Goal: Task Accomplishment & Management: Manage account settings

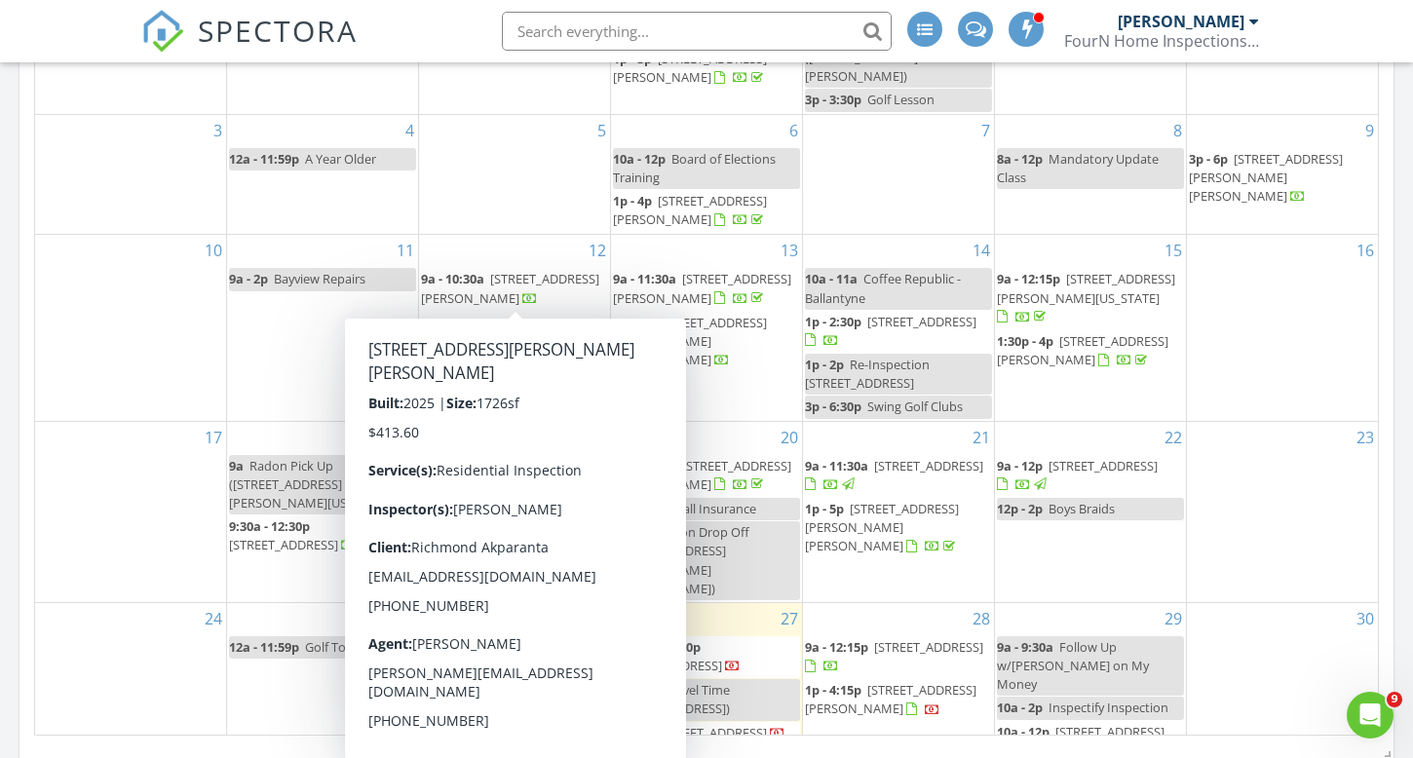
scroll to position [3625, 1414]
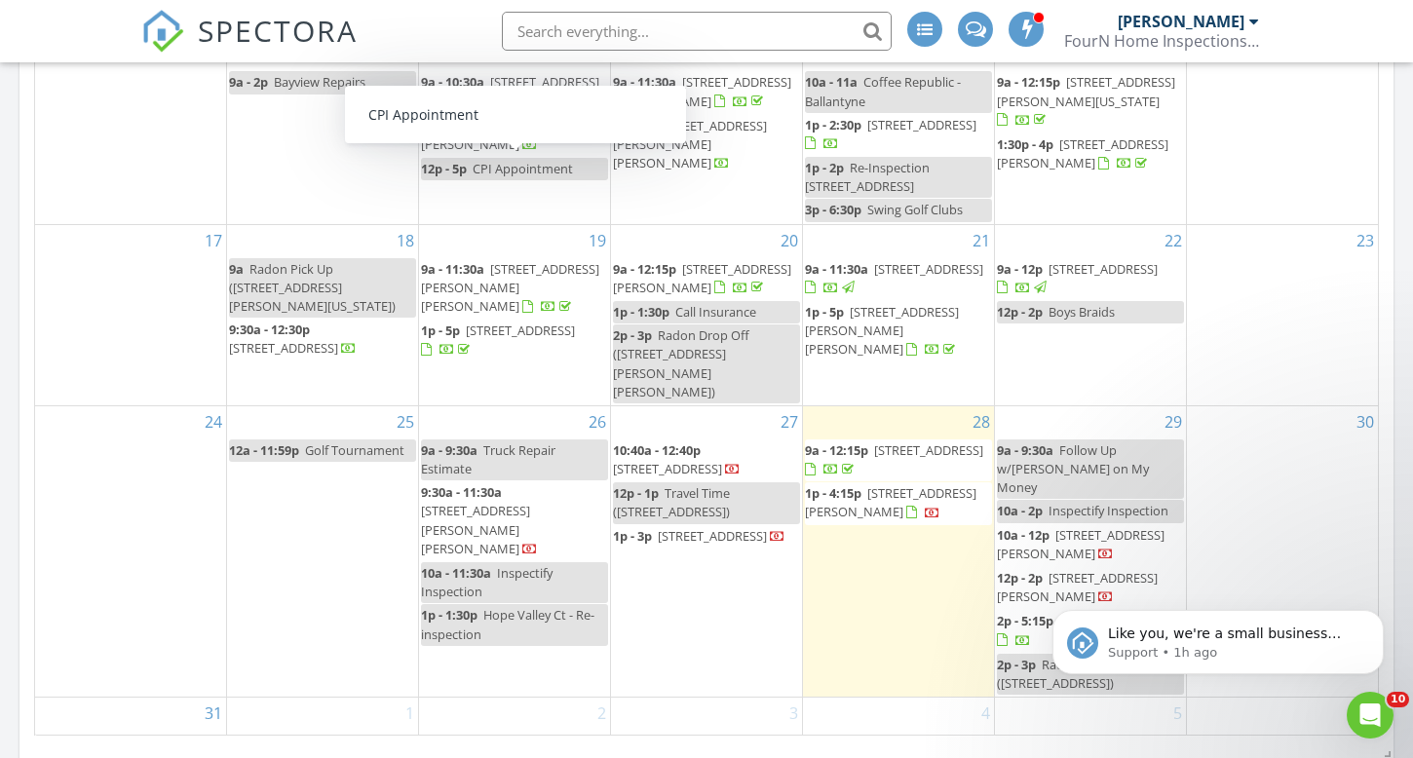
scroll to position [1881, 0]
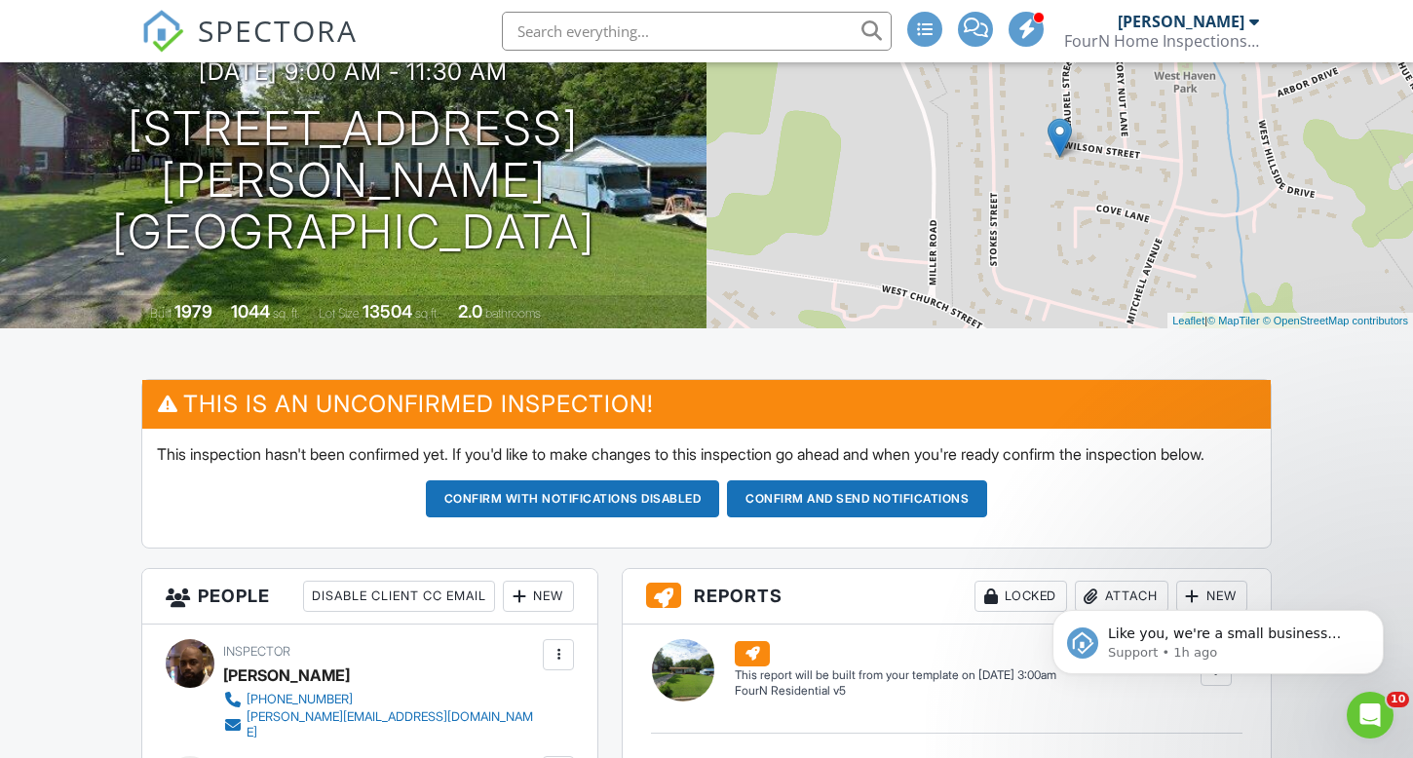
scroll to position [219, 0]
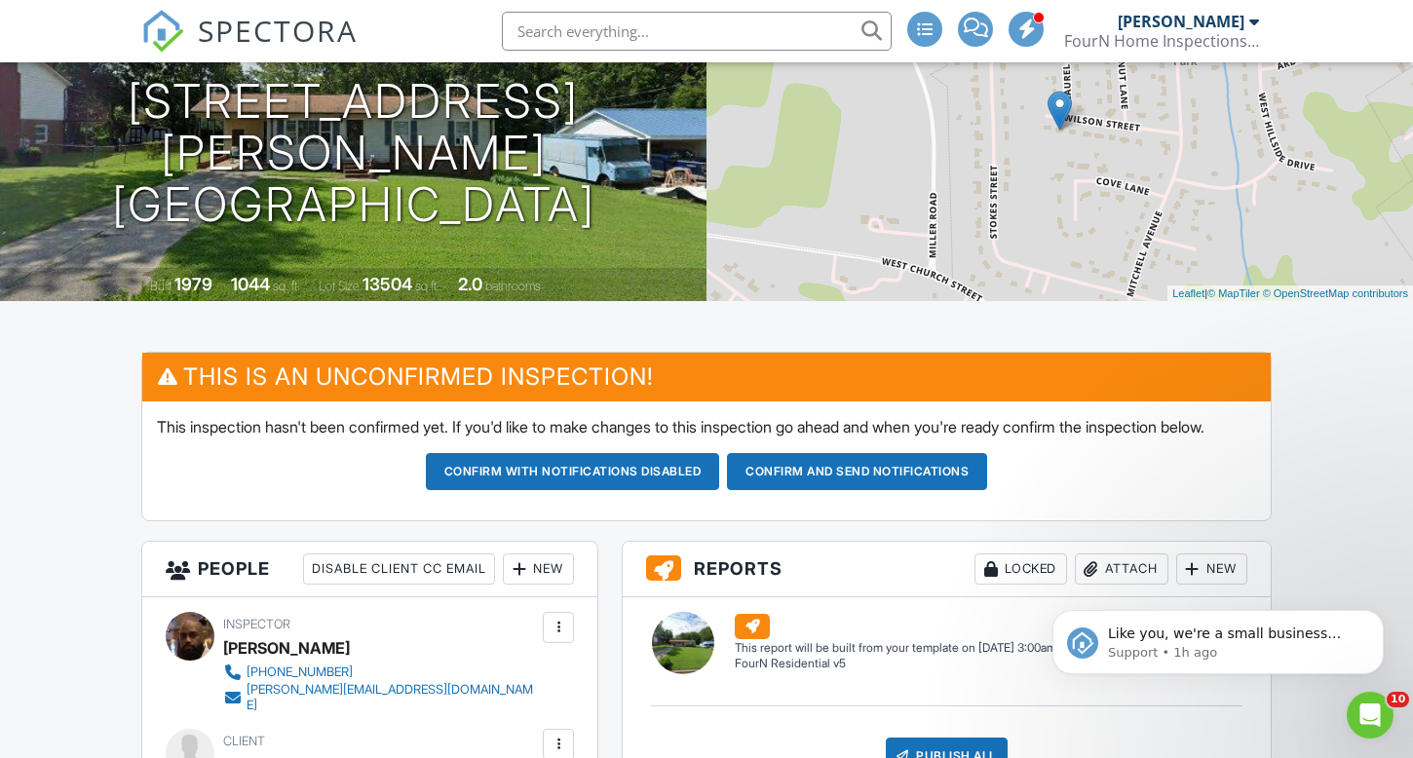
click at [720, 488] on button "Confirm and send notifications" at bounding box center [573, 471] width 294 height 37
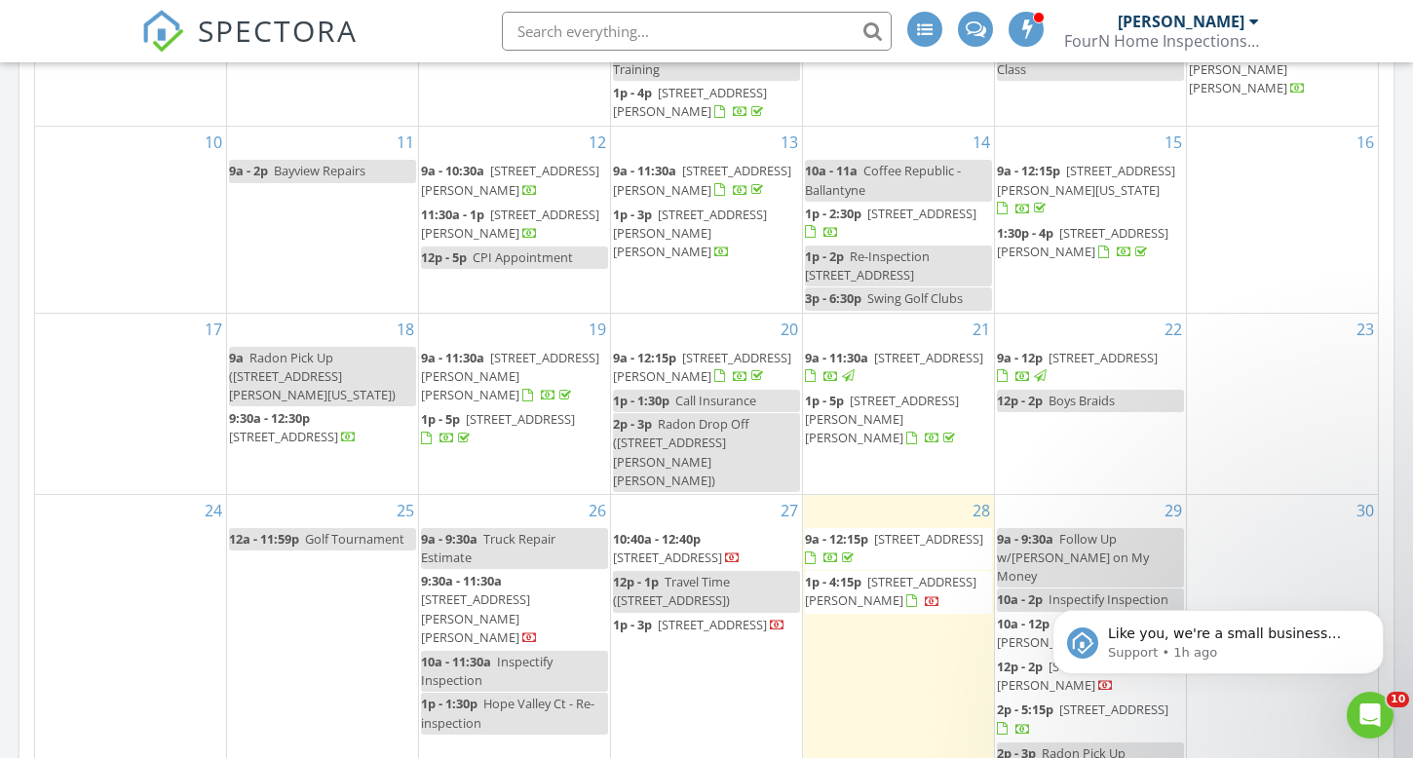
scroll to position [153, 0]
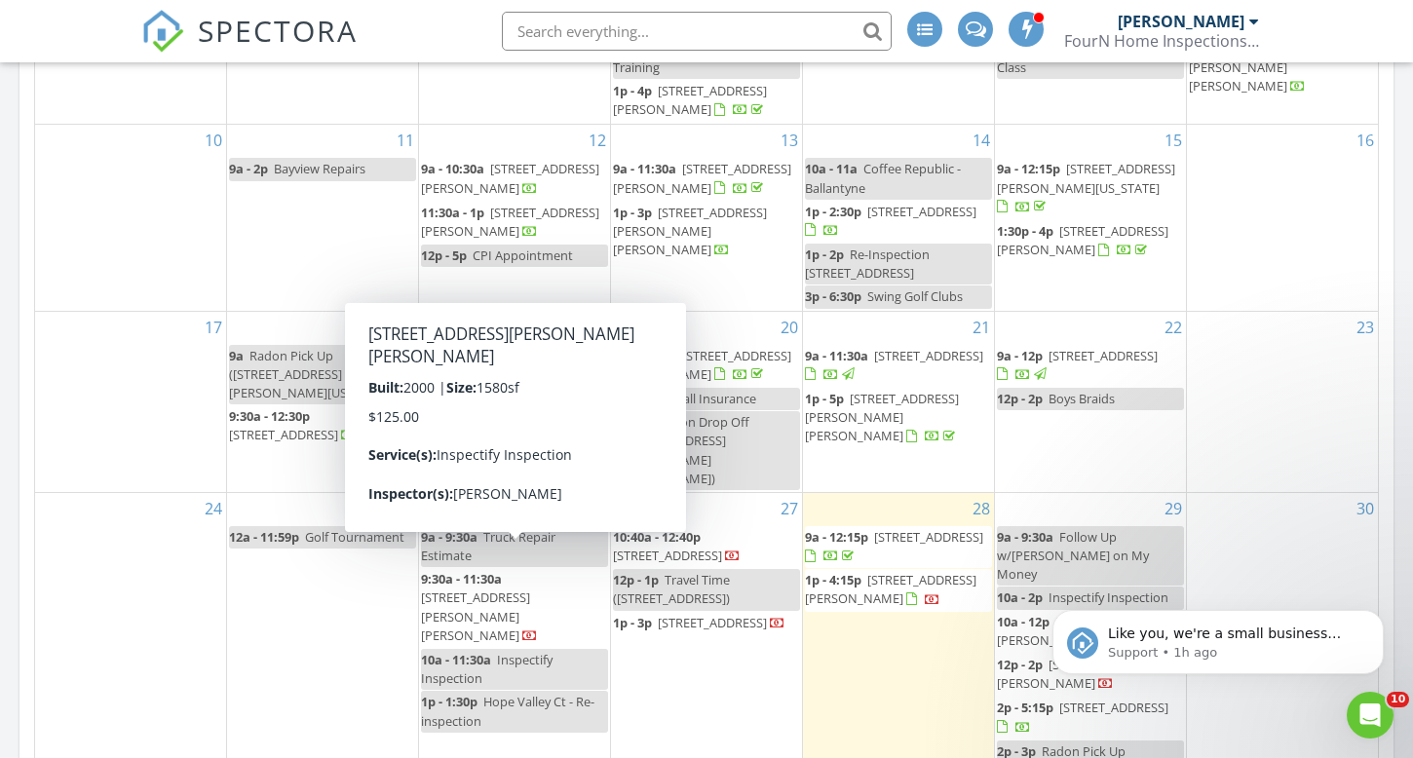
click at [490, 570] on span "9:30a - 11:30a" at bounding box center [461, 579] width 81 height 18
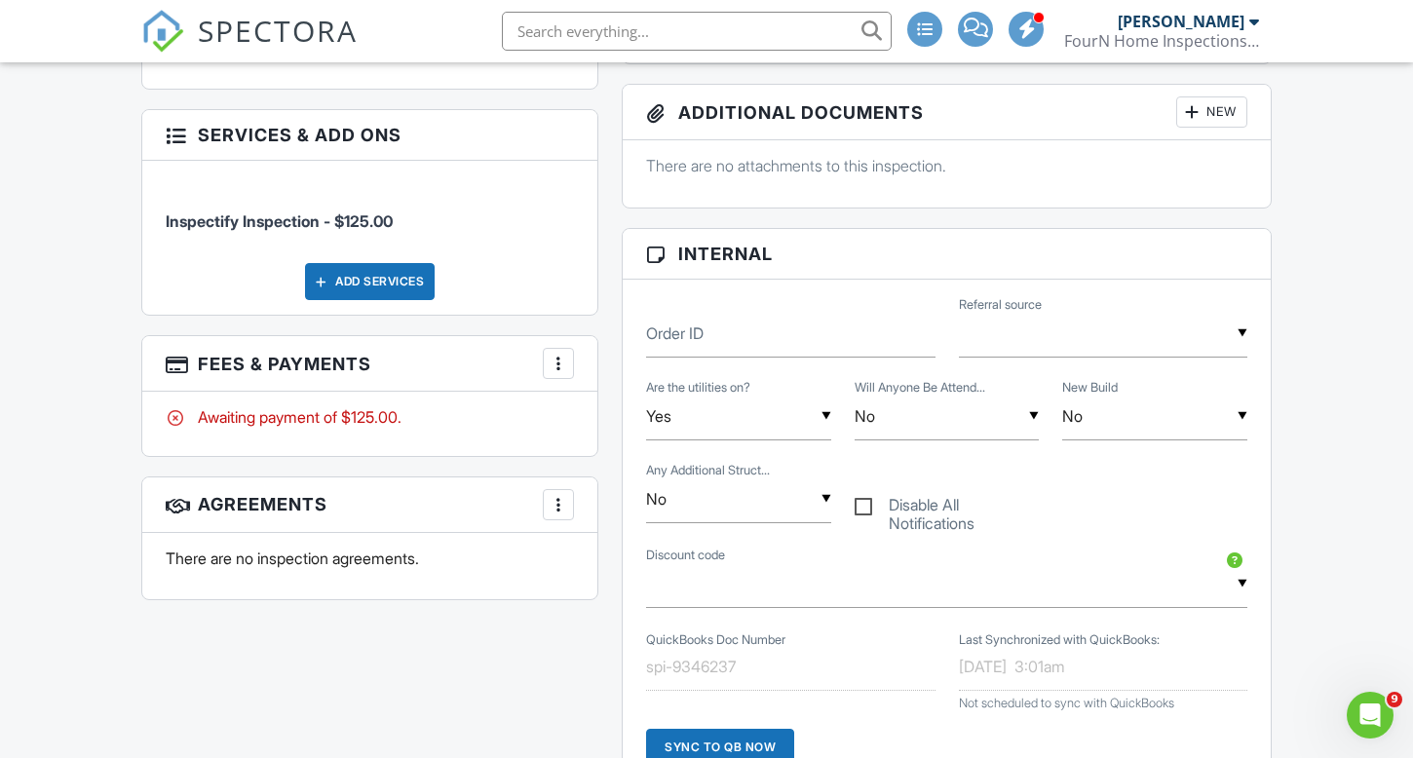
scroll to position [775, 0]
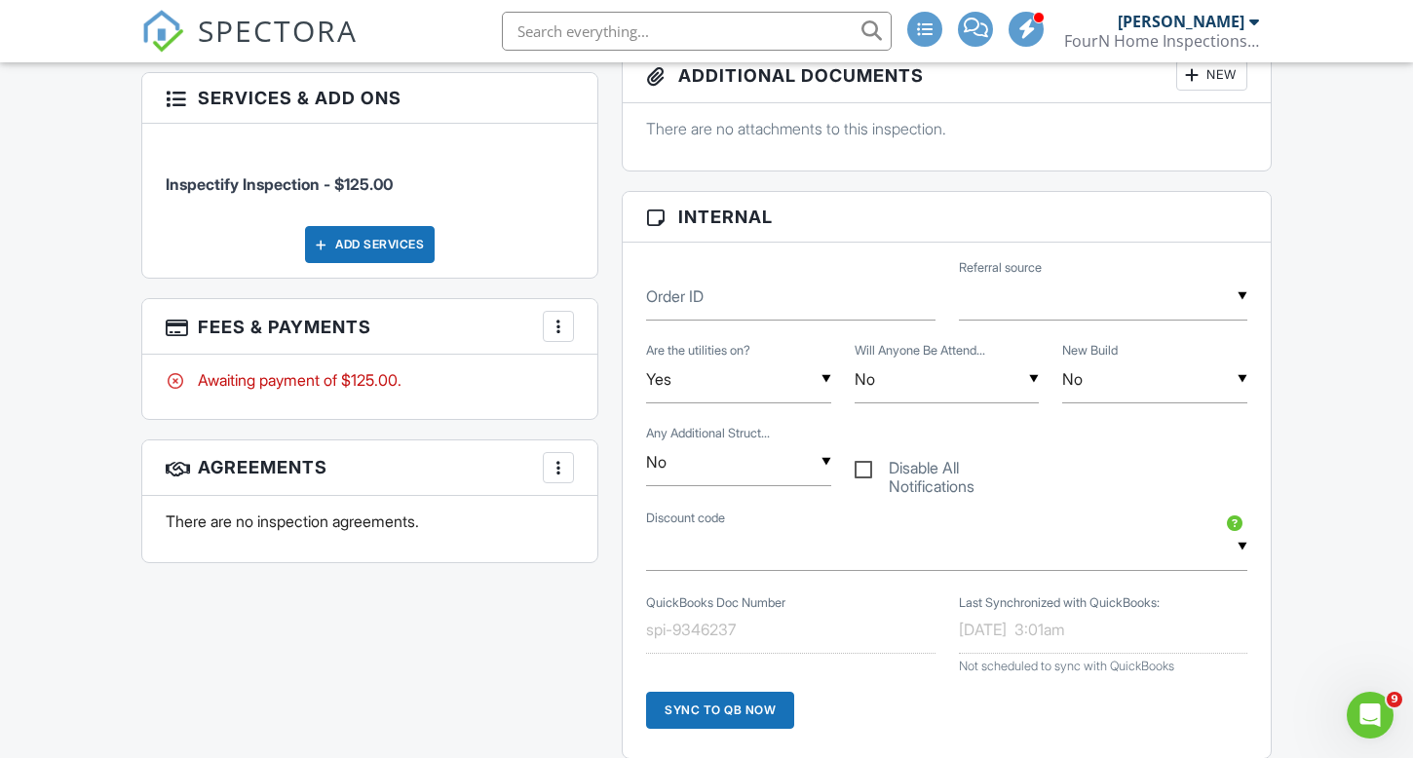
click at [559, 317] on div at bounding box center [557, 326] width 19 height 19
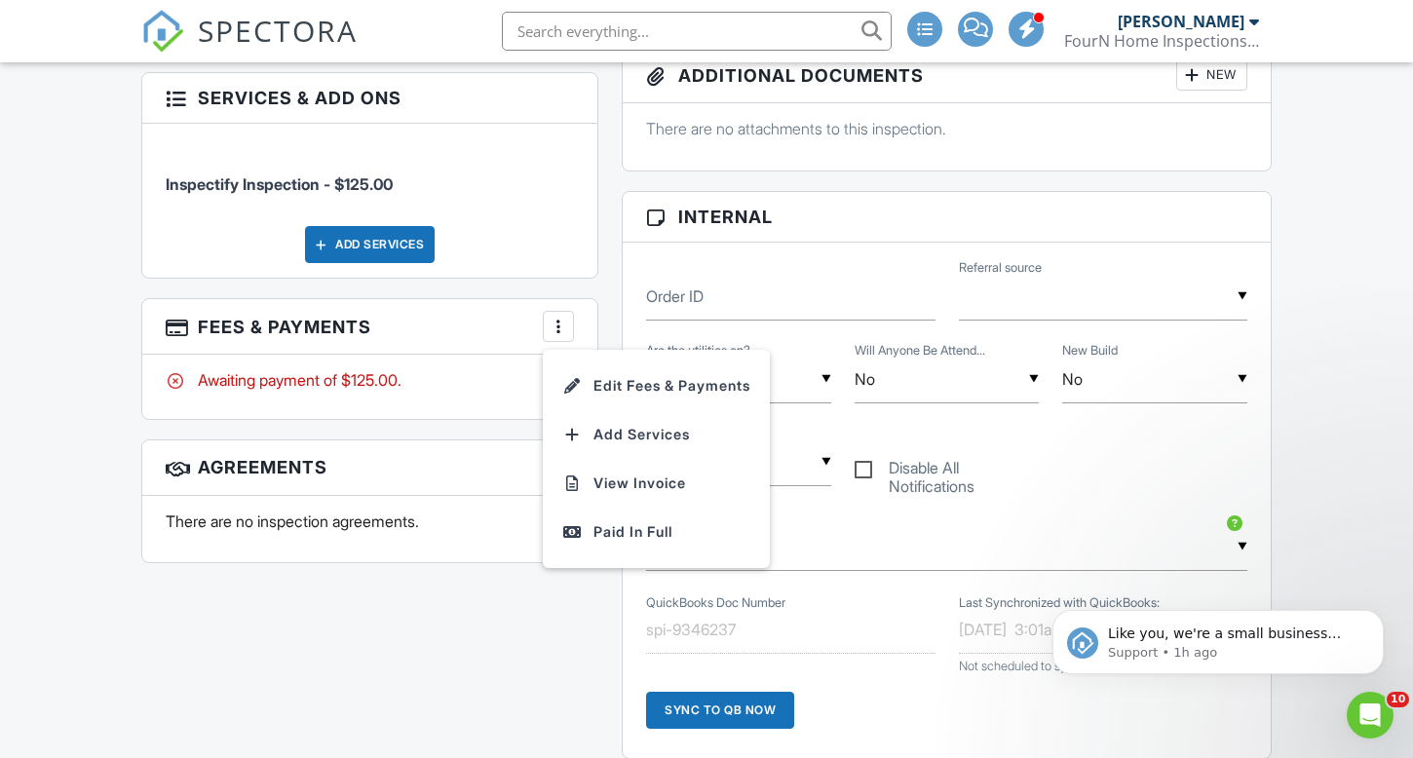
scroll to position [0, 0]
click at [655, 520] on div "Paid In Full" at bounding box center [656, 531] width 188 height 23
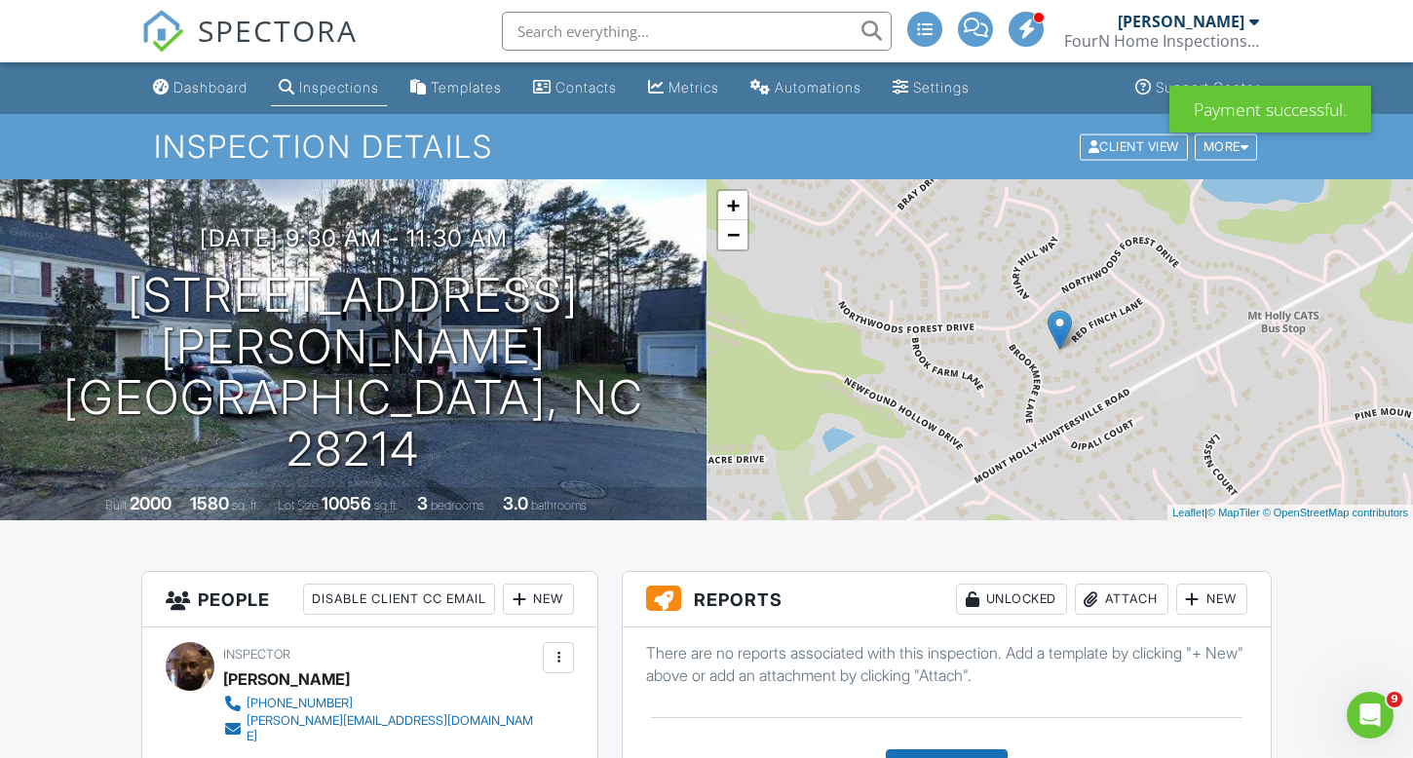
click at [328, 90] on div "Inspections" at bounding box center [339, 87] width 80 height 17
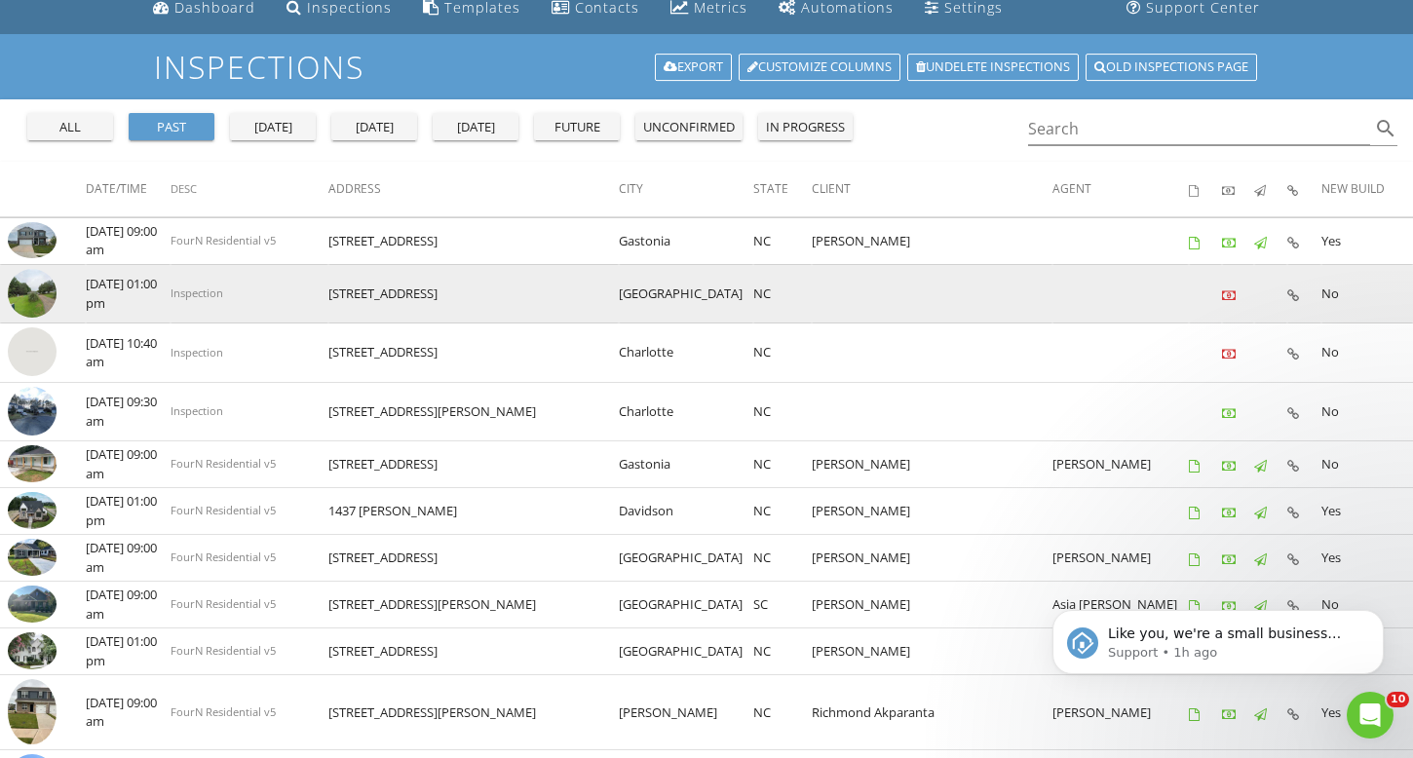
scroll to position [79, 0]
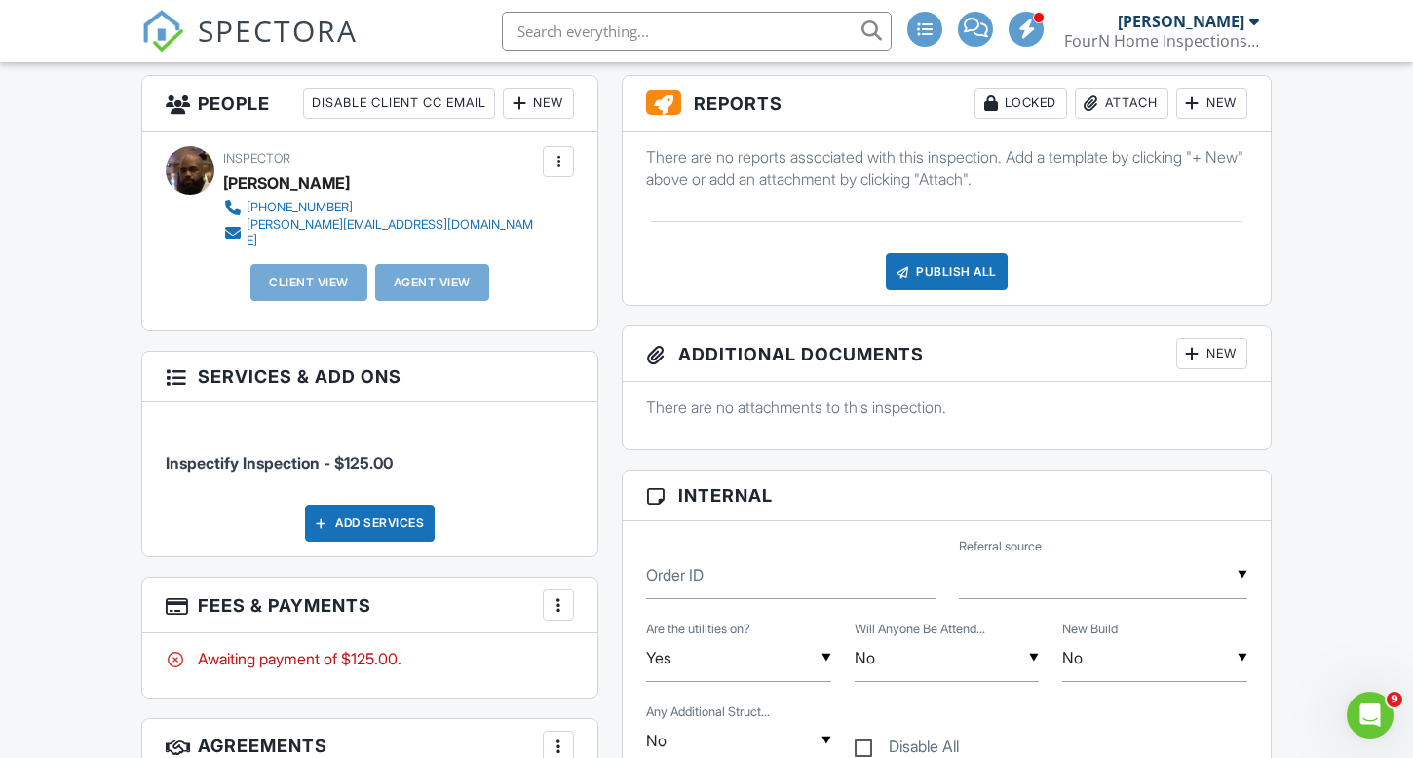
click at [560, 595] on div at bounding box center [557, 604] width 19 height 19
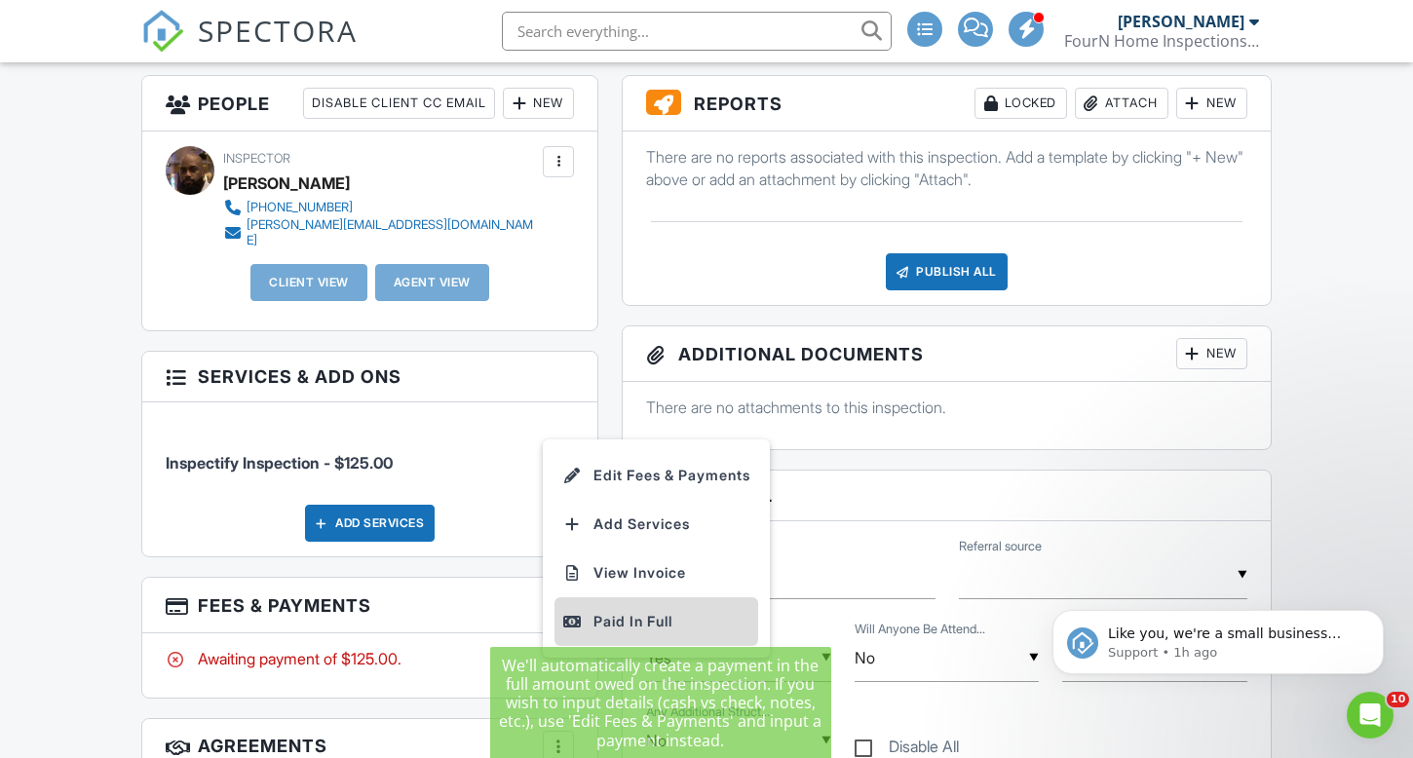
click at [606, 610] on div "Paid In Full" at bounding box center [656, 621] width 188 height 23
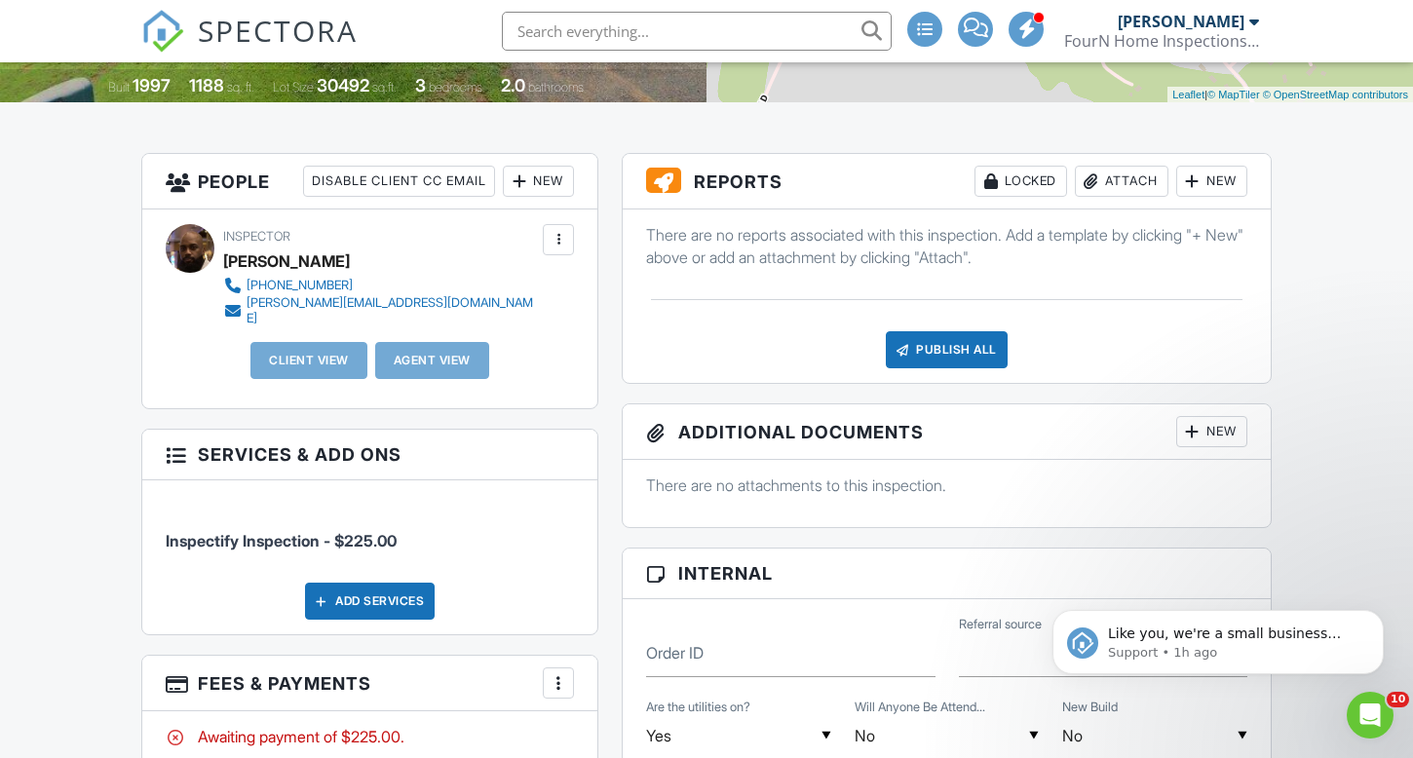
scroll to position [457, 0]
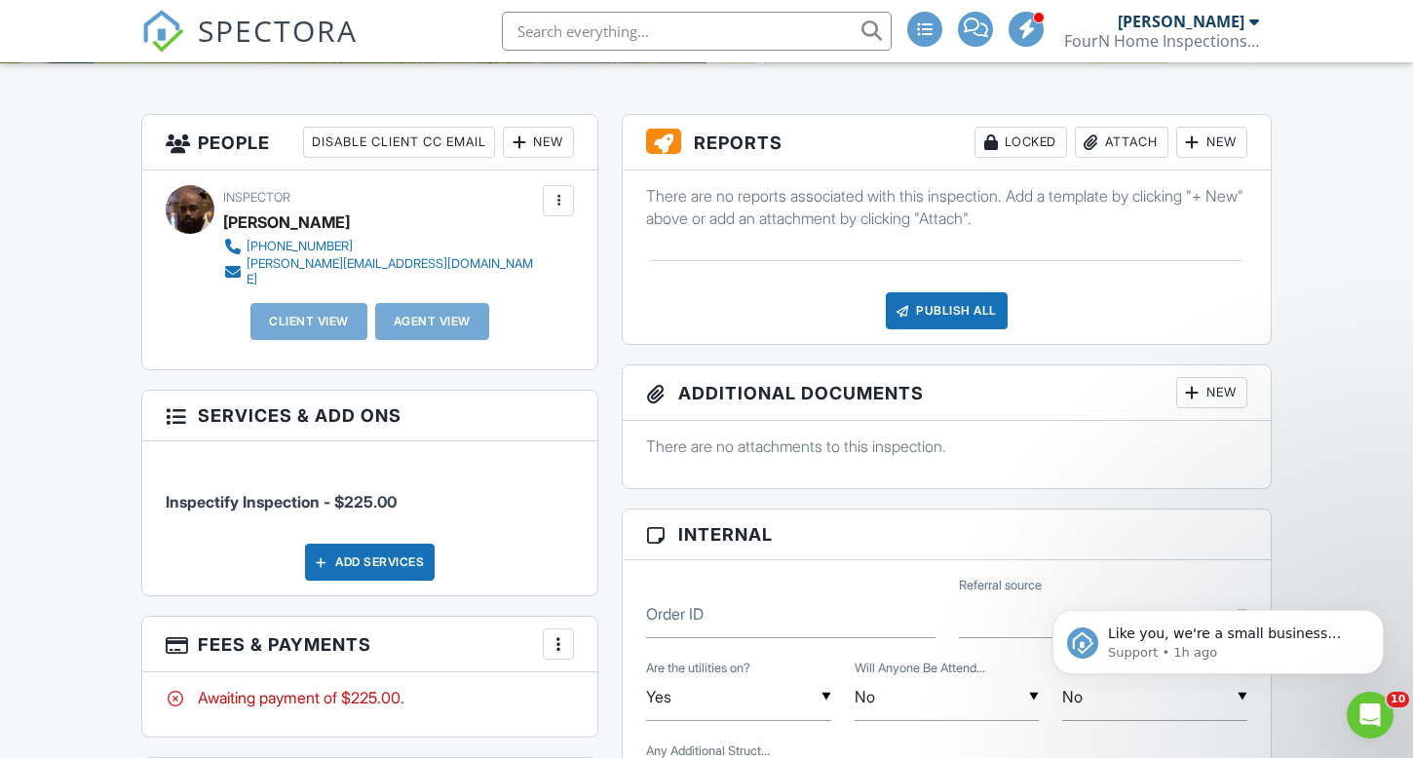
click at [554, 634] on div at bounding box center [557, 643] width 19 height 19
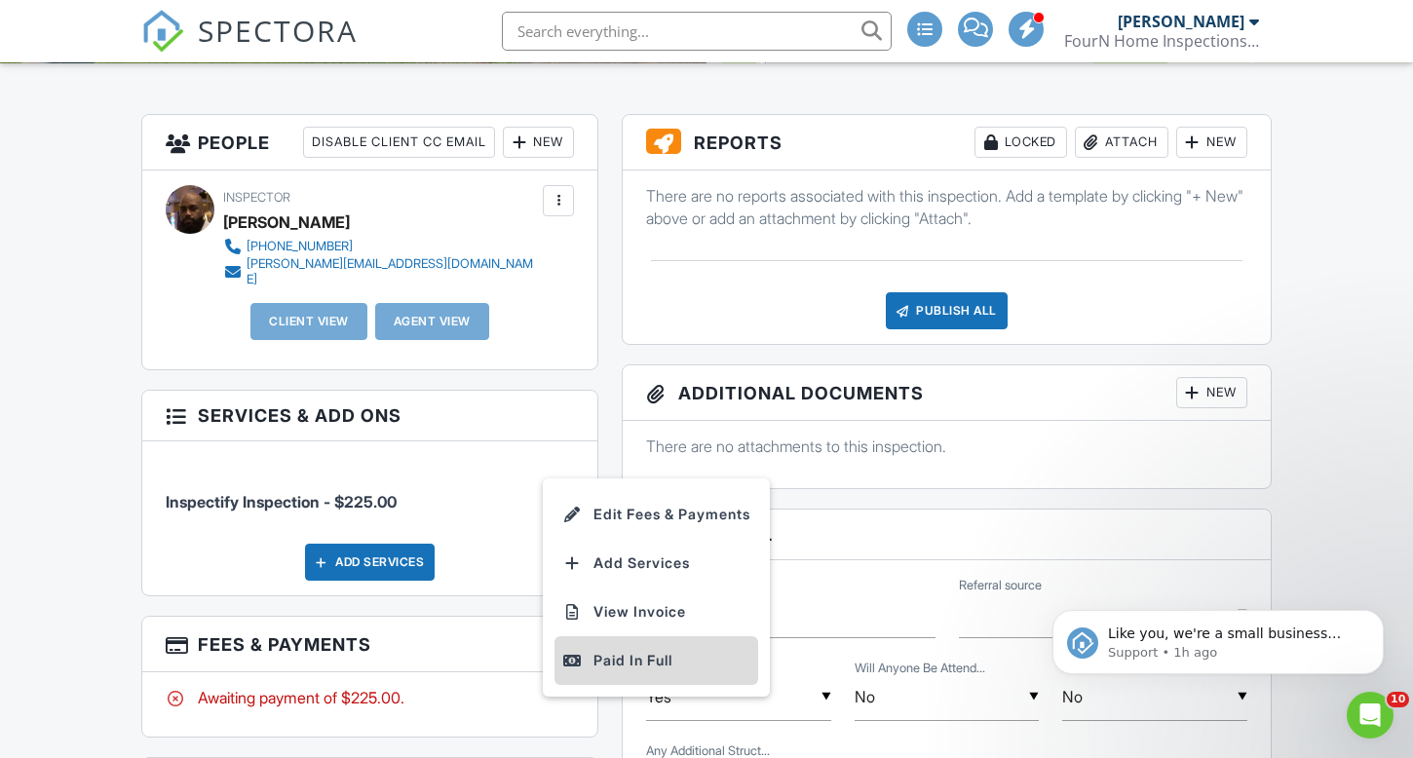
click at [605, 649] on div "Paid In Full" at bounding box center [656, 660] width 188 height 23
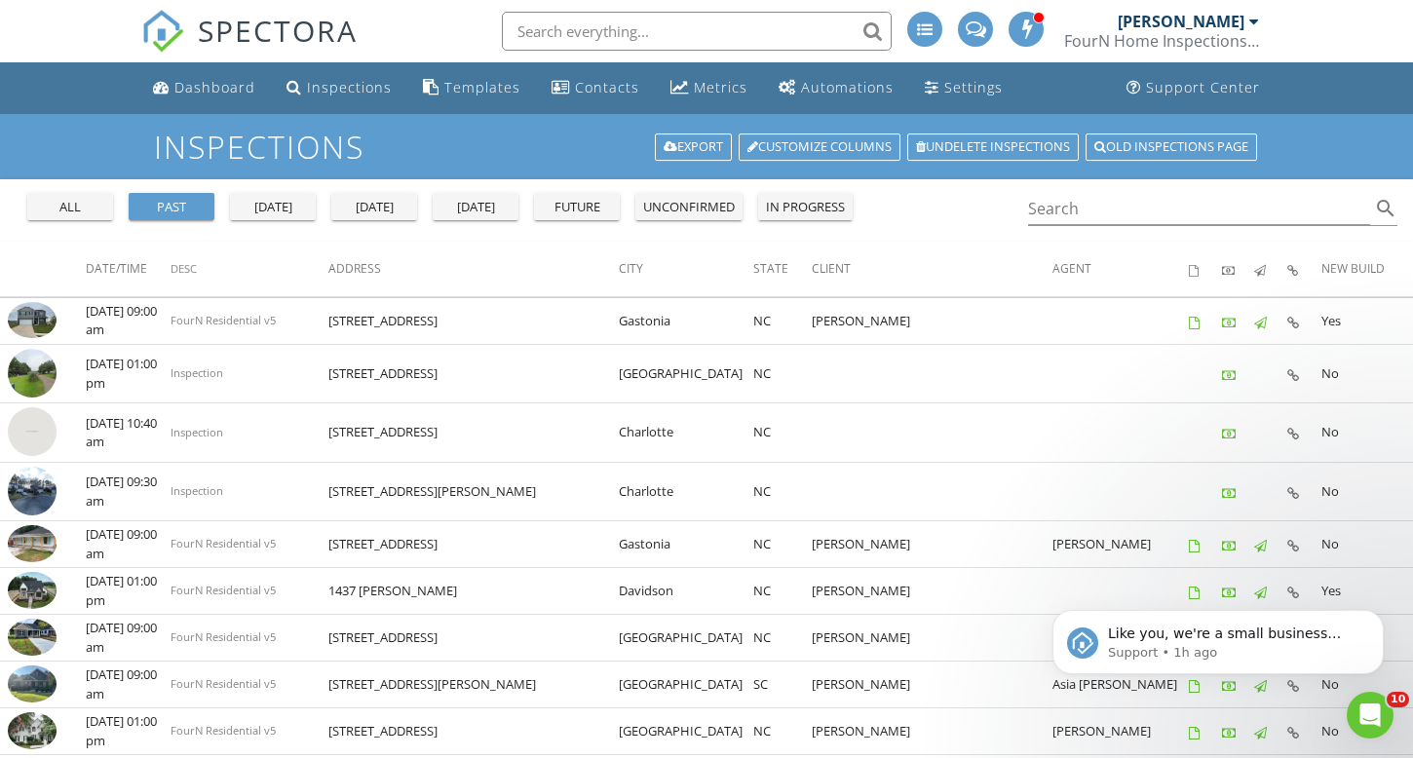
click at [374, 205] on div "[DATE]" at bounding box center [374, 207] width 70 height 19
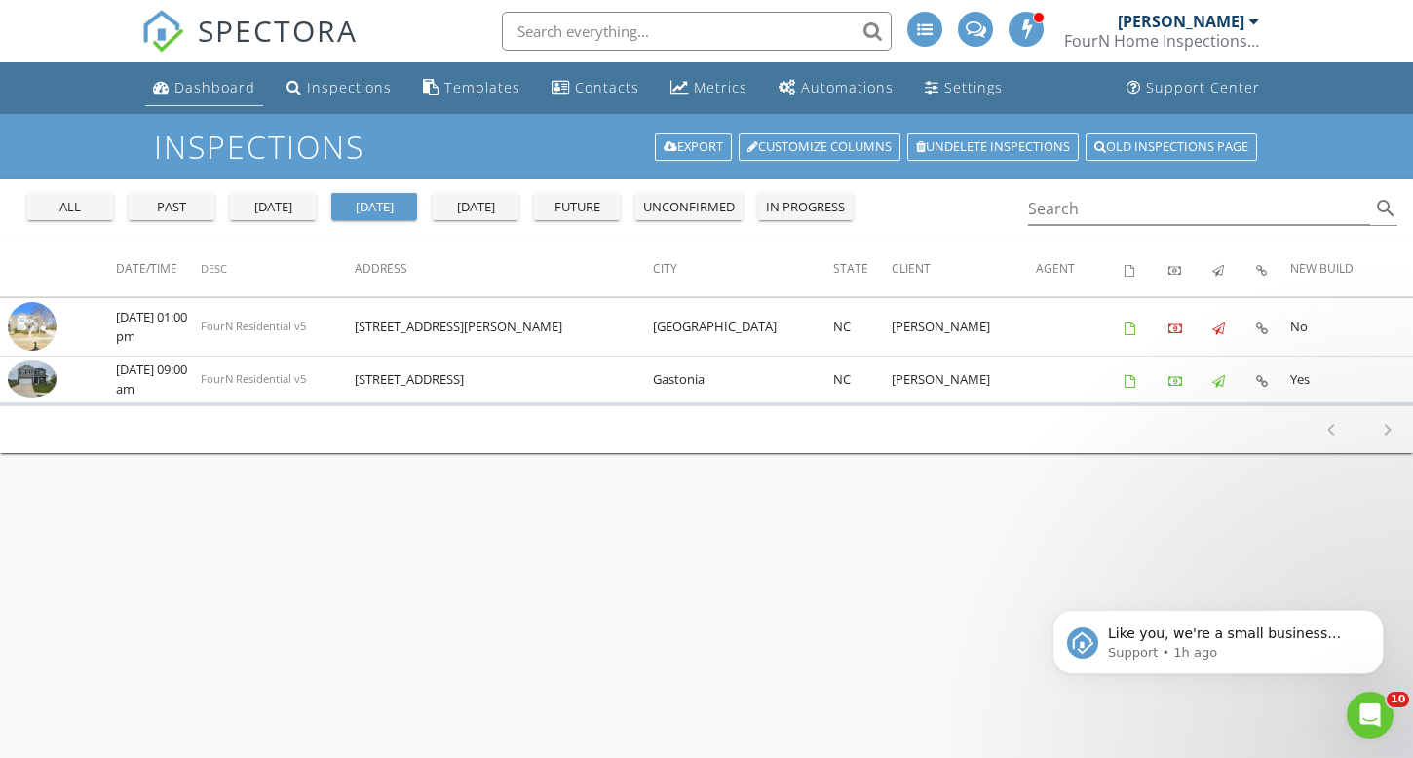
click at [207, 82] on div "Dashboard" at bounding box center [214, 87] width 81 height 19
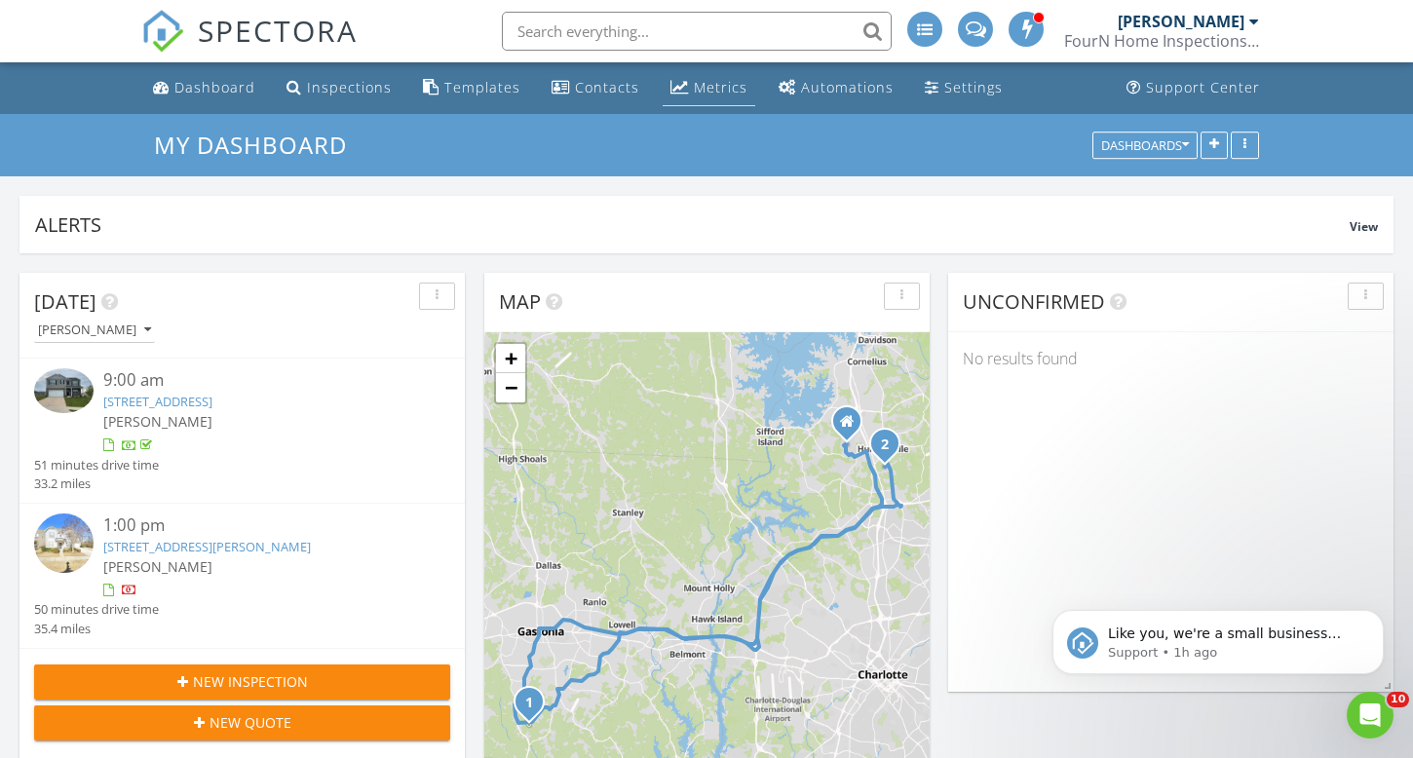
click at [725, 91] on div "Metrics" at bounding box center [721, 87] width 54 height 19
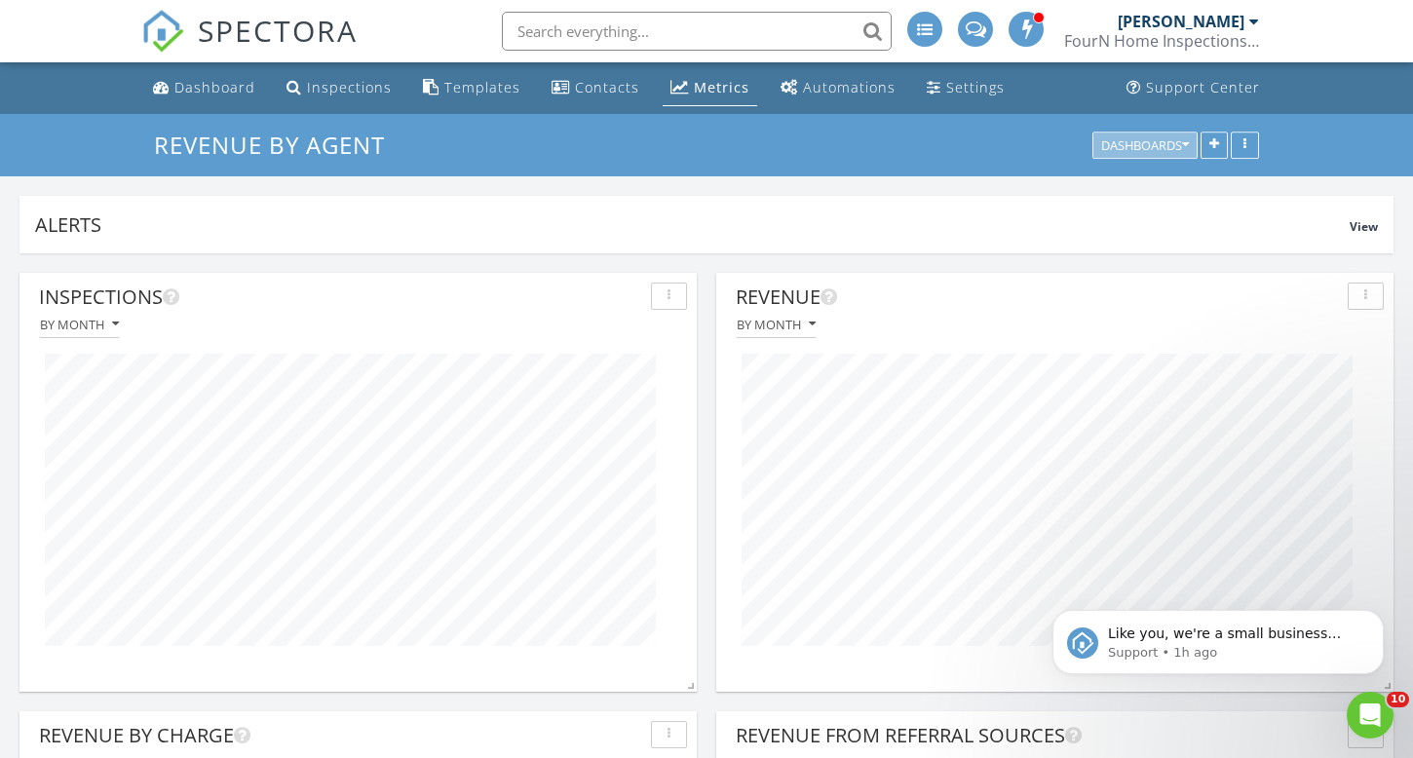
click at [1191, 146] on button "Dashboards" at bounding box center [1144, 145] width 105 height 27
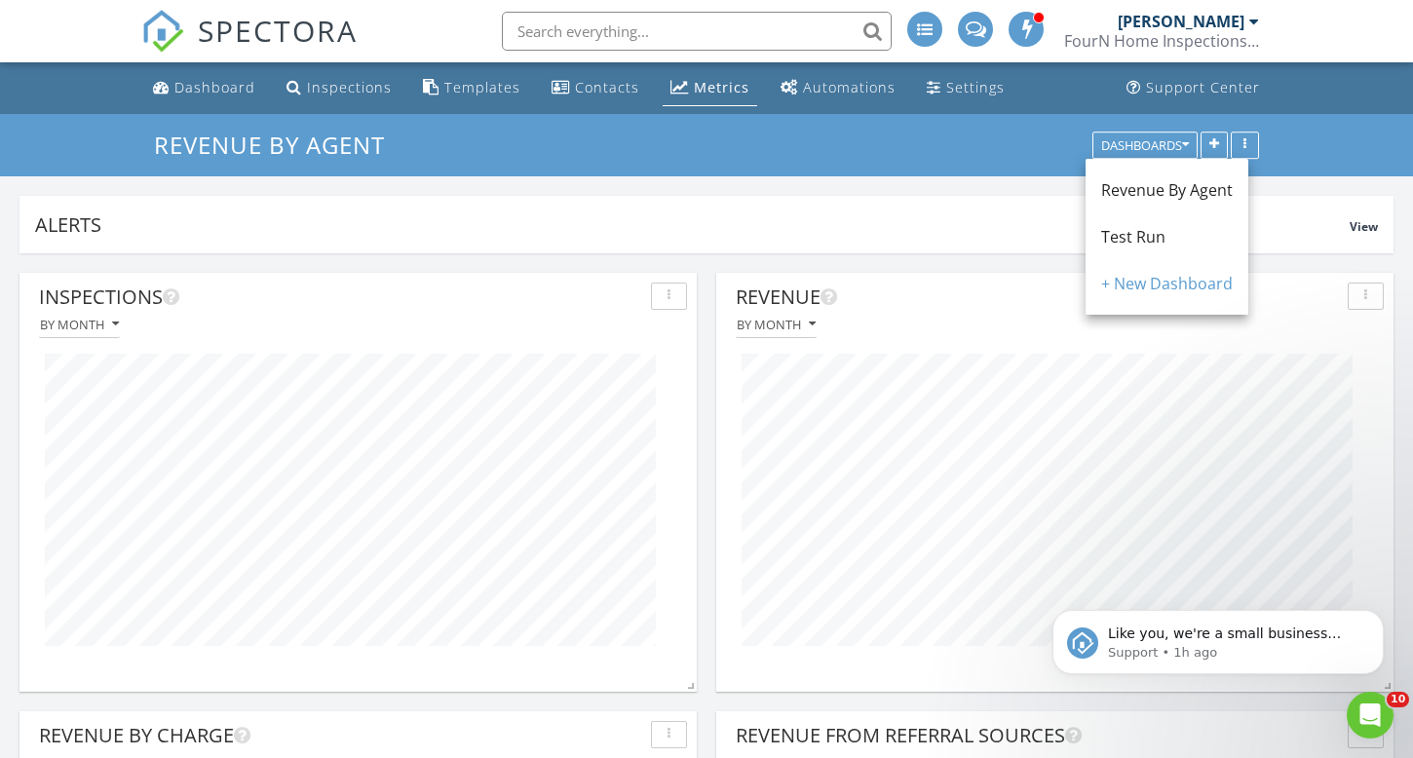
click at [1129, 234] on span "Test Run" at bounding box center [1133, 236] width 64 height 21
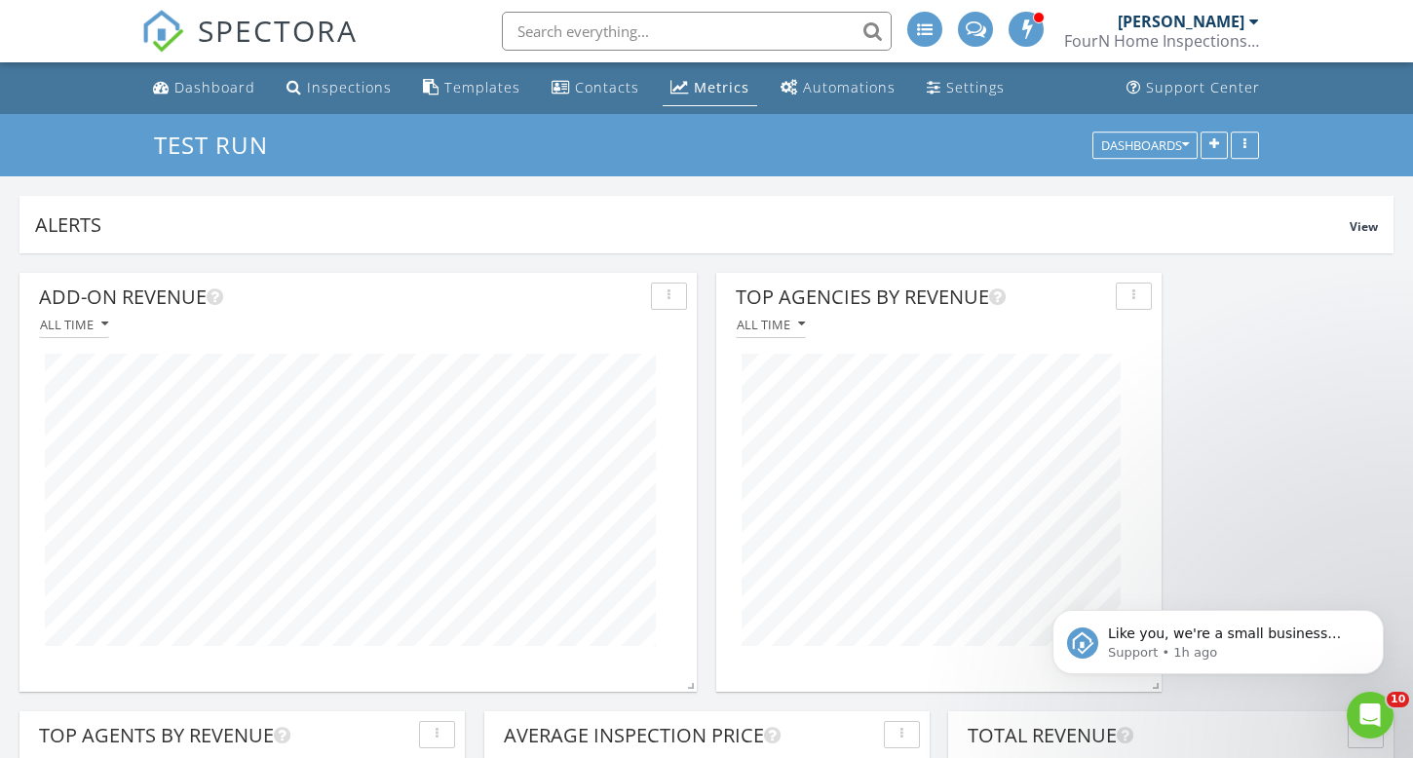
scroll to position [419, 445]
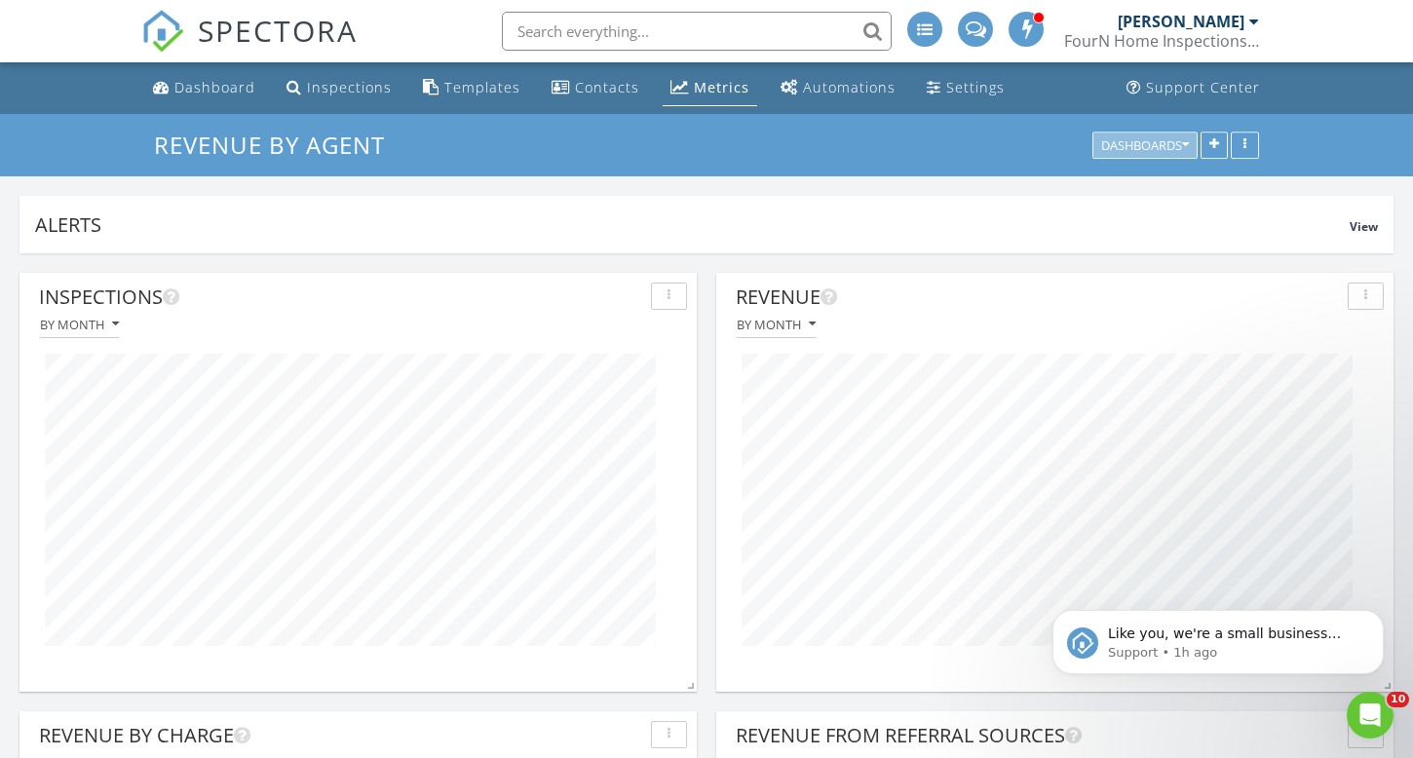
click at [1188, 144] on icon "button" at bounding box center [1185, 145] width 7 height 14
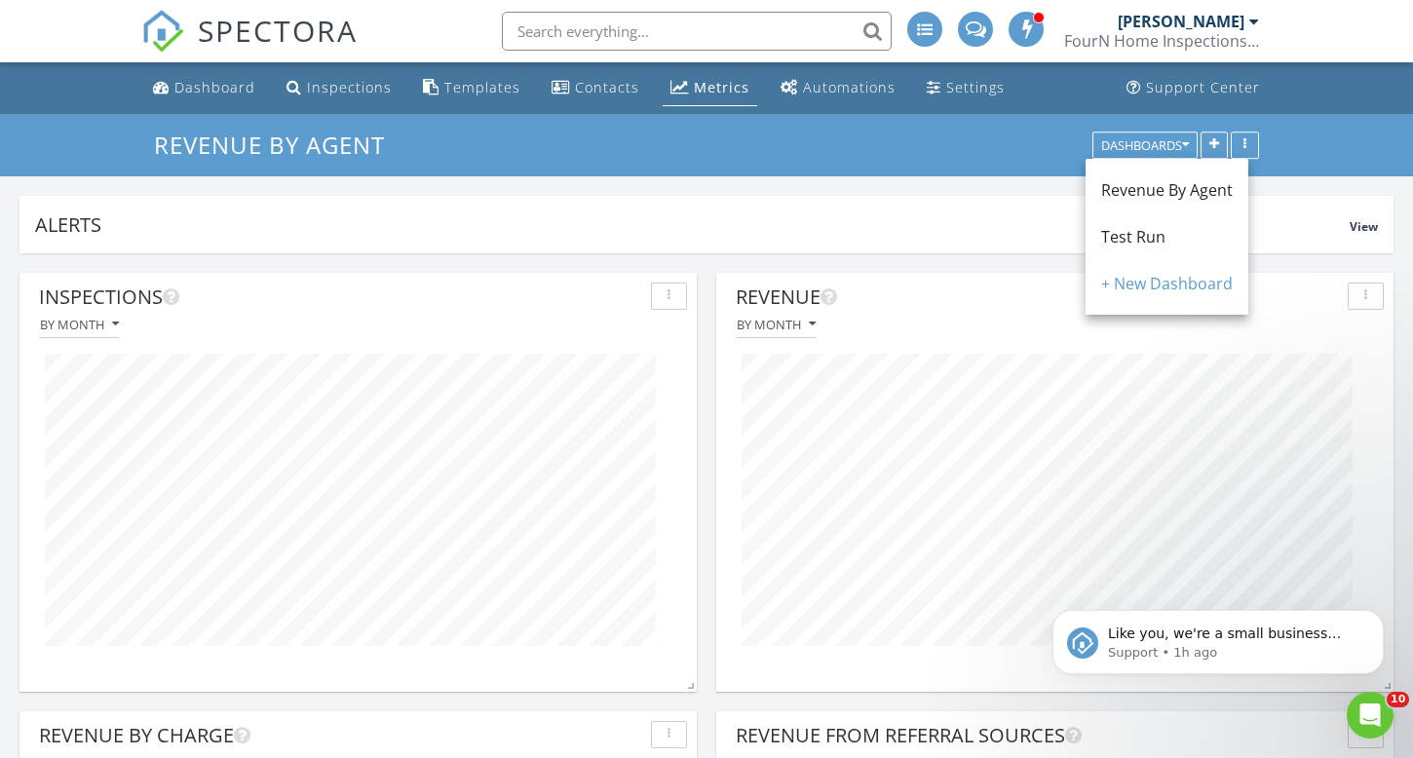
click at [1139, 235] on span "Test Run" at bounding box center [1133, 236] width 64 height 21
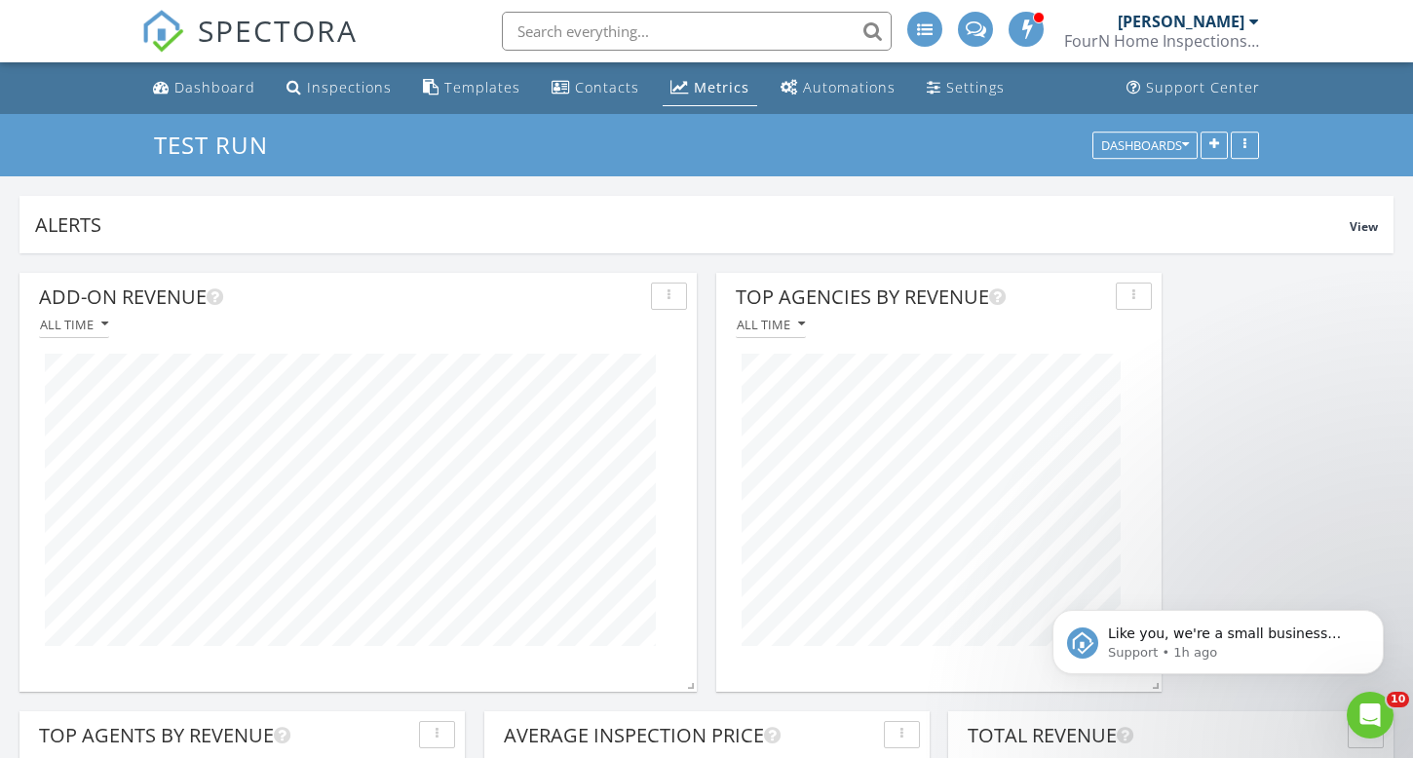
scroll to position [419, 445]
click at [219, 92] on div "Dashboard" at bounding box center [214, 87] width 81 height 19
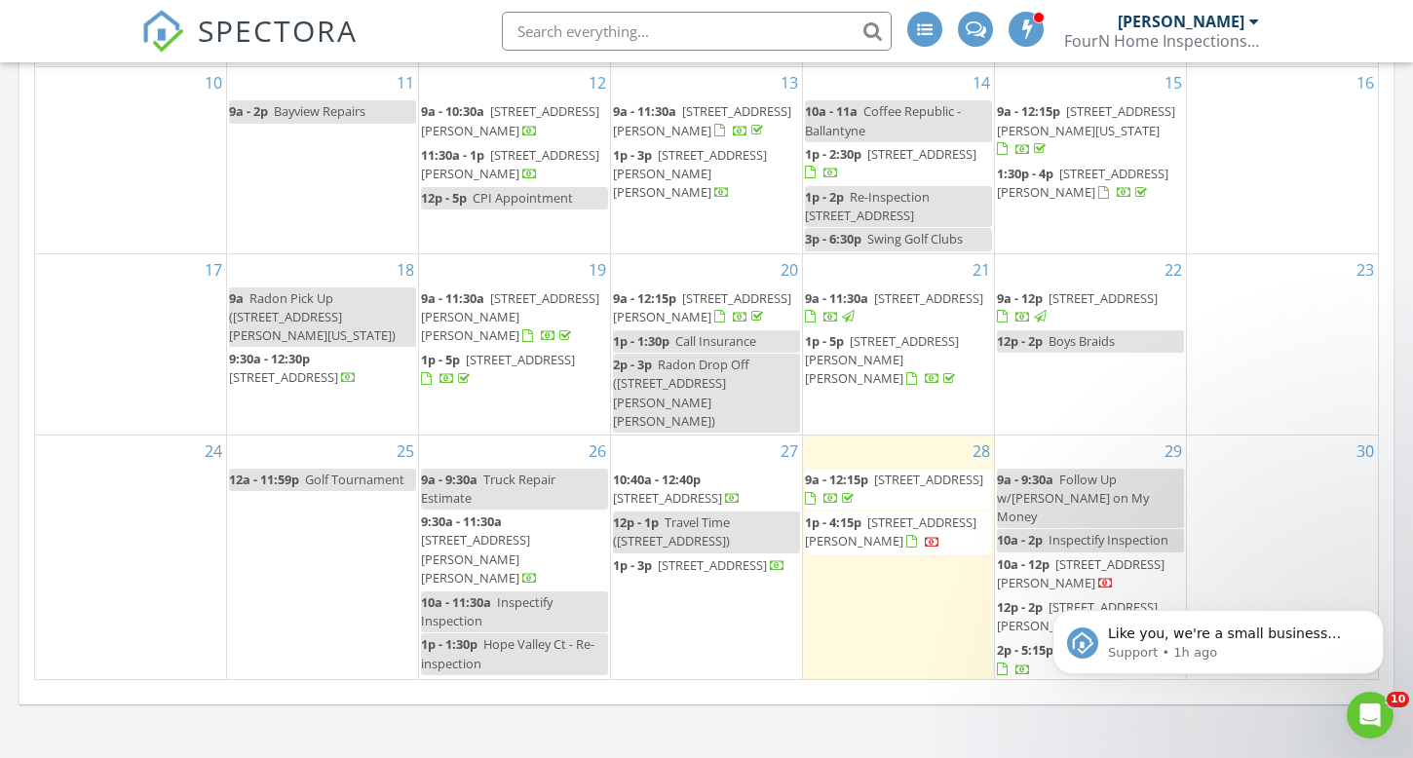
scroll to position [197, 0]
